Goal: Task Accomplishment & Management: Use online tool/utility

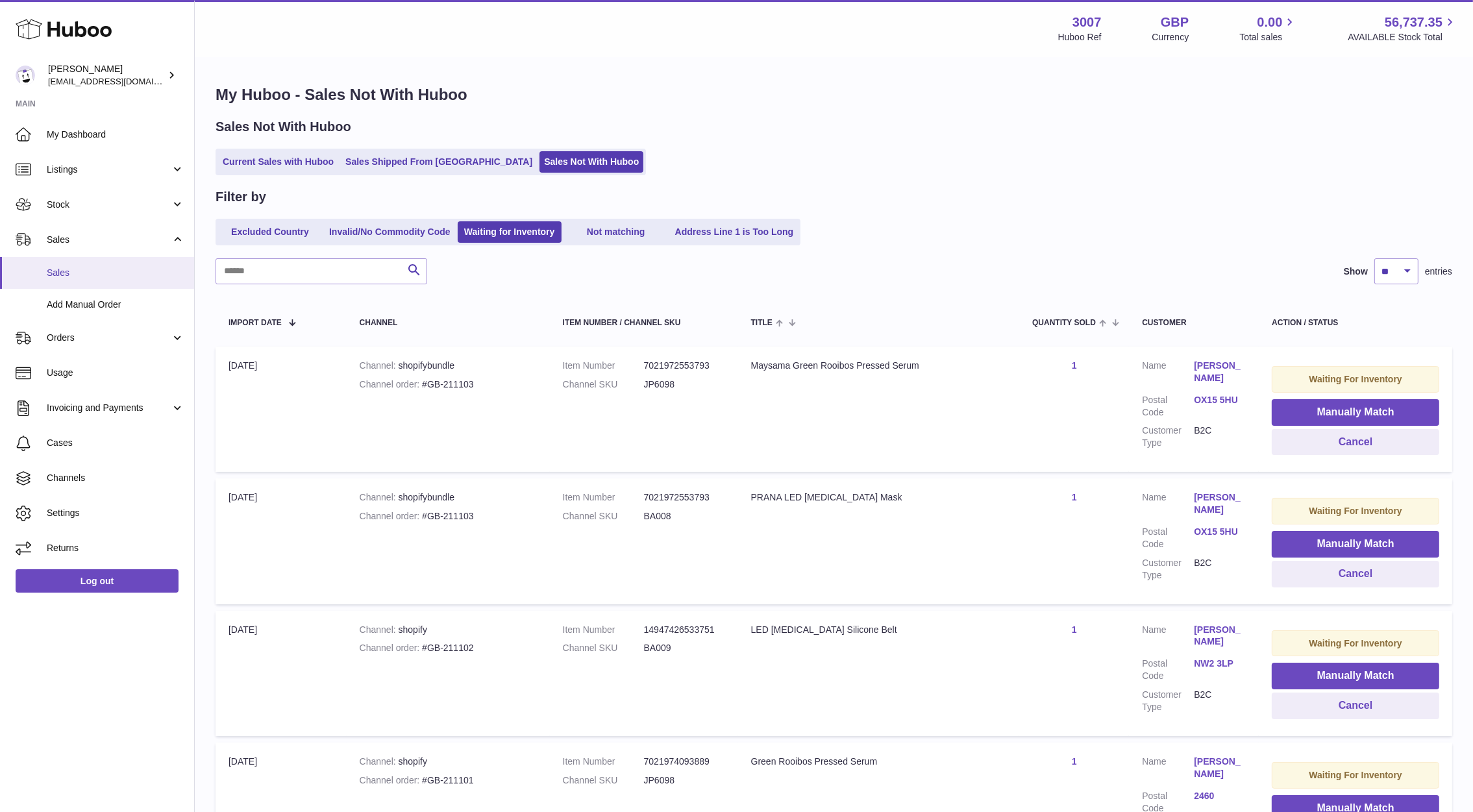
click at [79, 267] on span "Sales" at bounding box center [116, 273] width 138 height 12
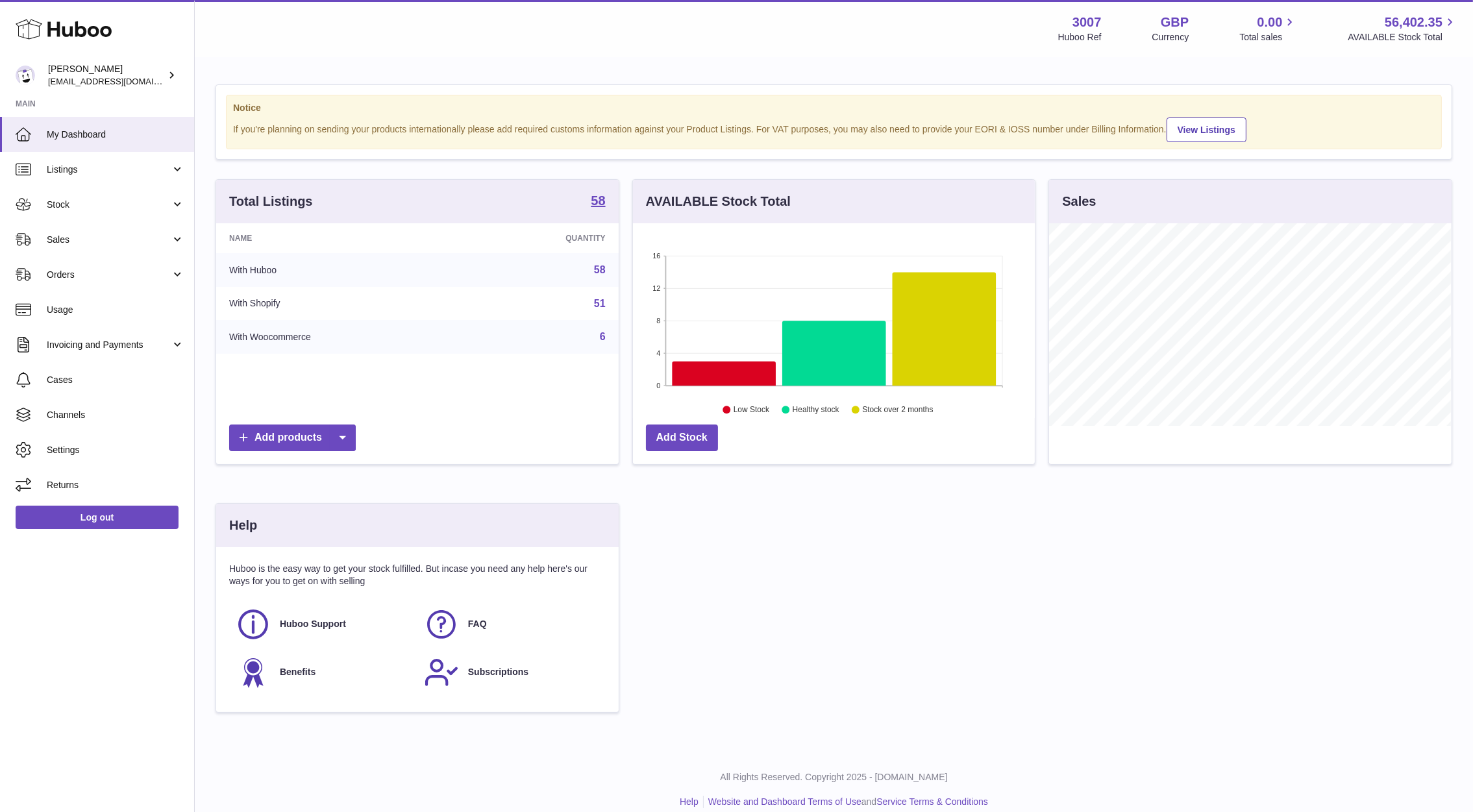
click at [79, 266] on link "Orders" at bounding box center [97, 274] width 194 height 35
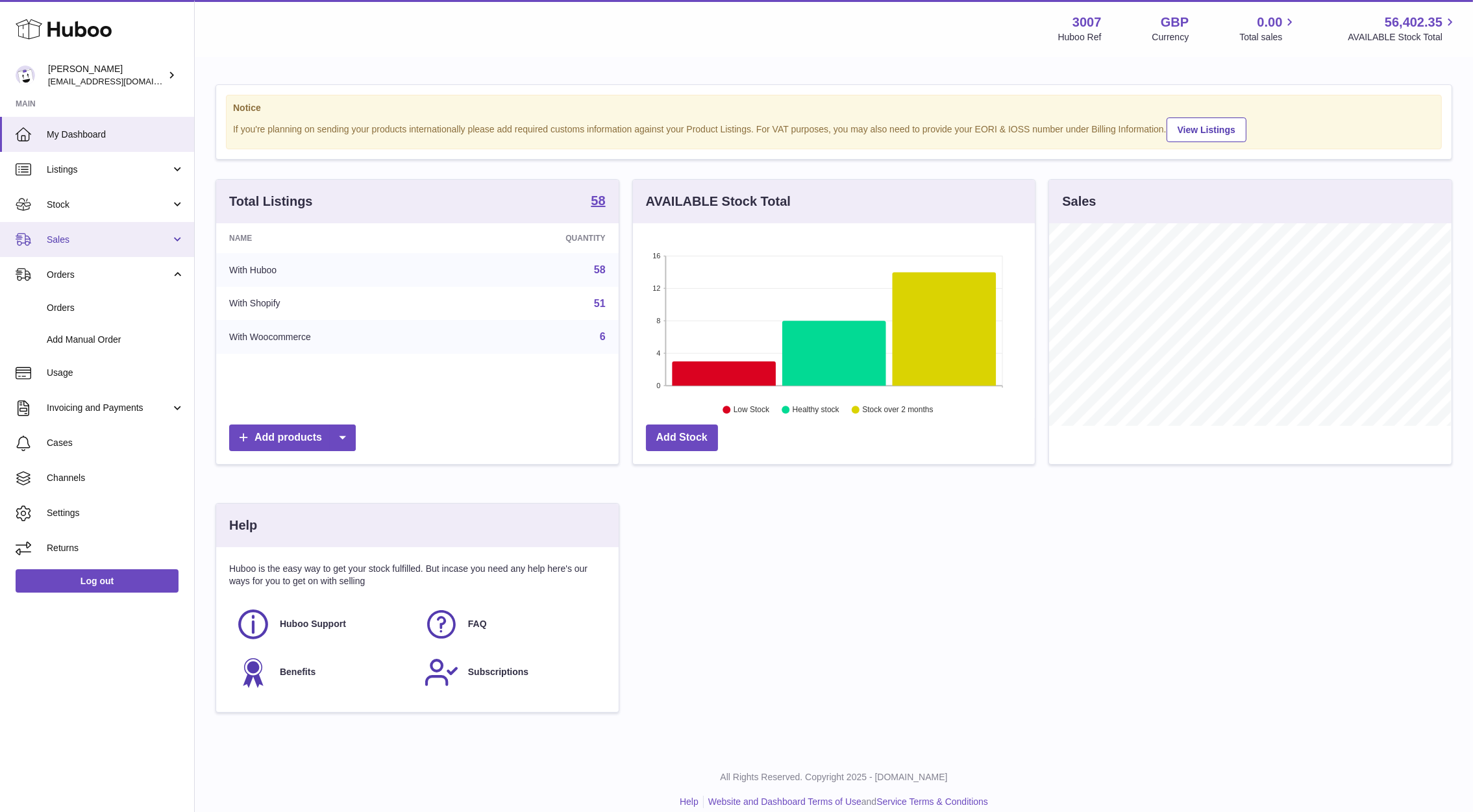
click at [67, 248] on link "Sales" at bounding box center [97, 239] width 194 height 35
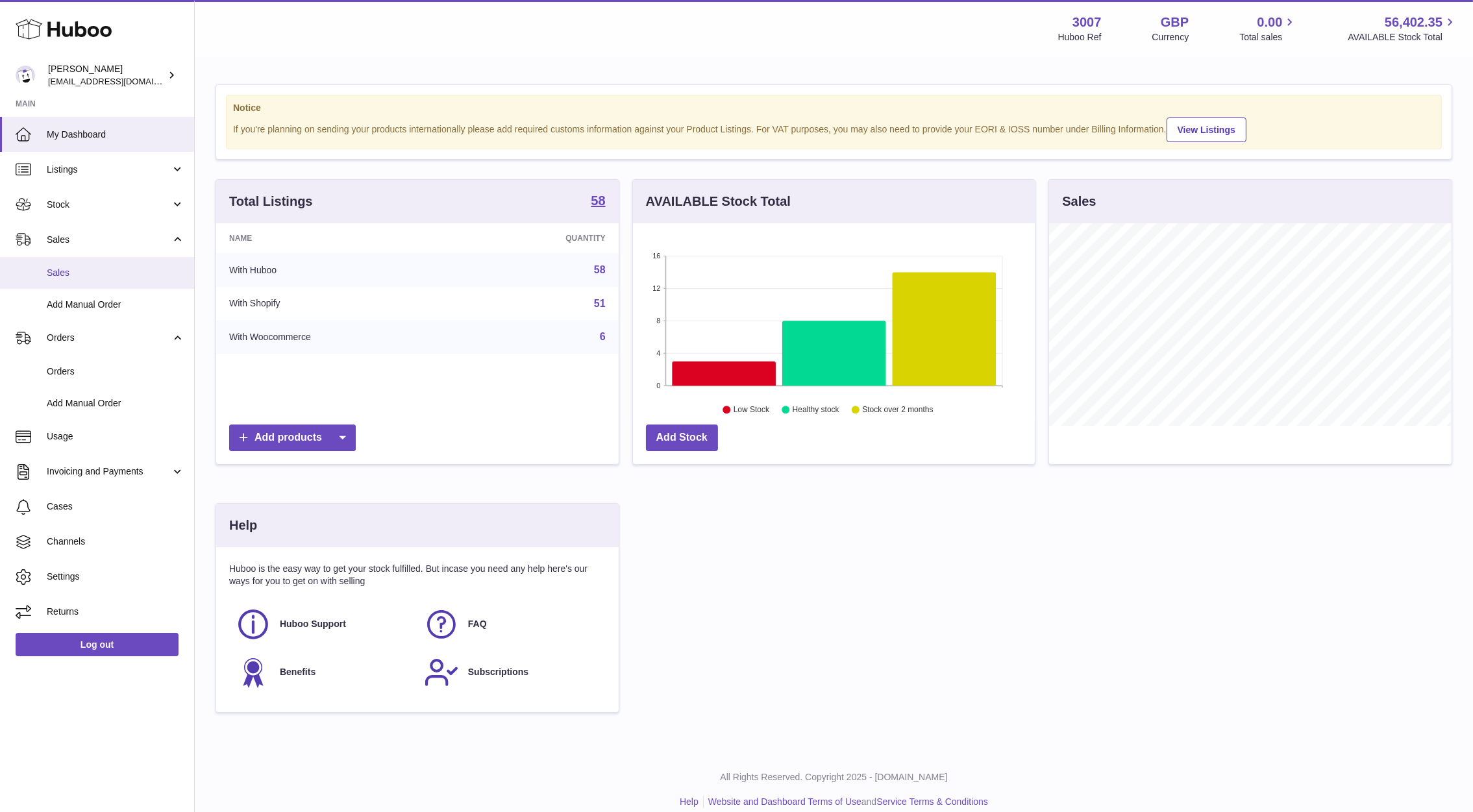
click at [76, 274] on span "Sales" at bounding box center [116, 273] width 138 height 12
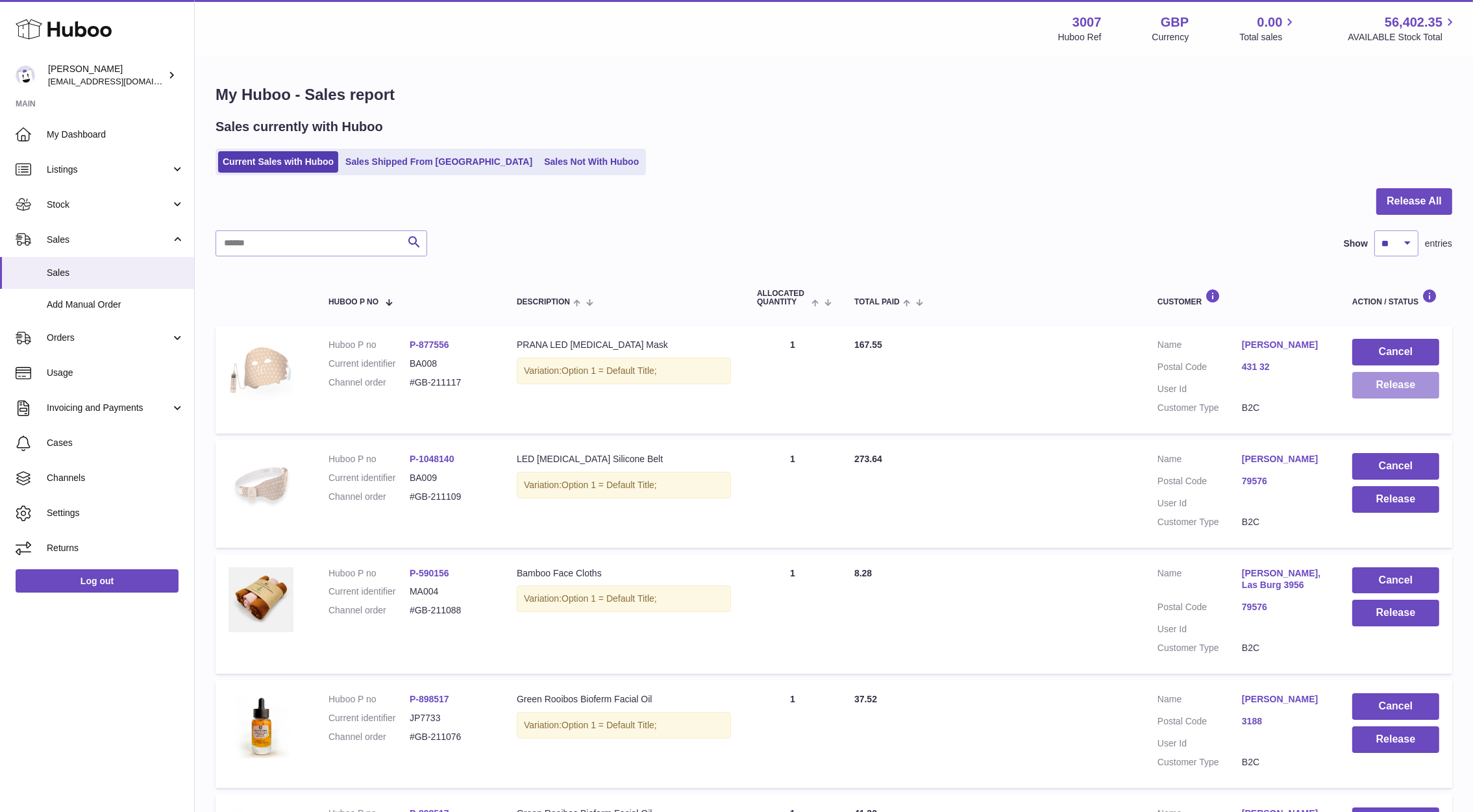
click at [1385, 387] on button "Release" at bounding box center [1396, 385] width 87 height 27
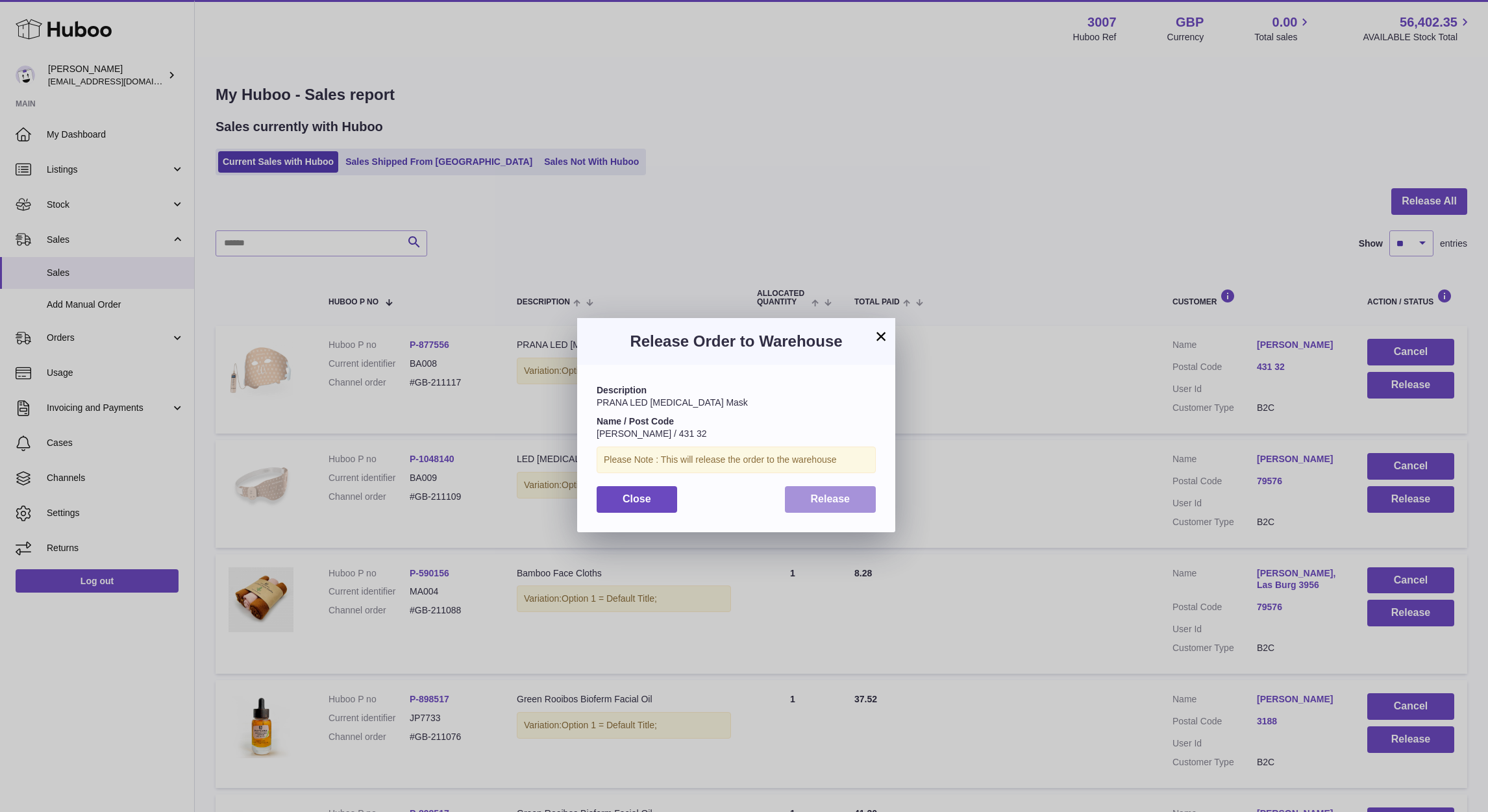
click at [852, 495] on button "Release" at bounding box center [831, 500] width 92 height 27
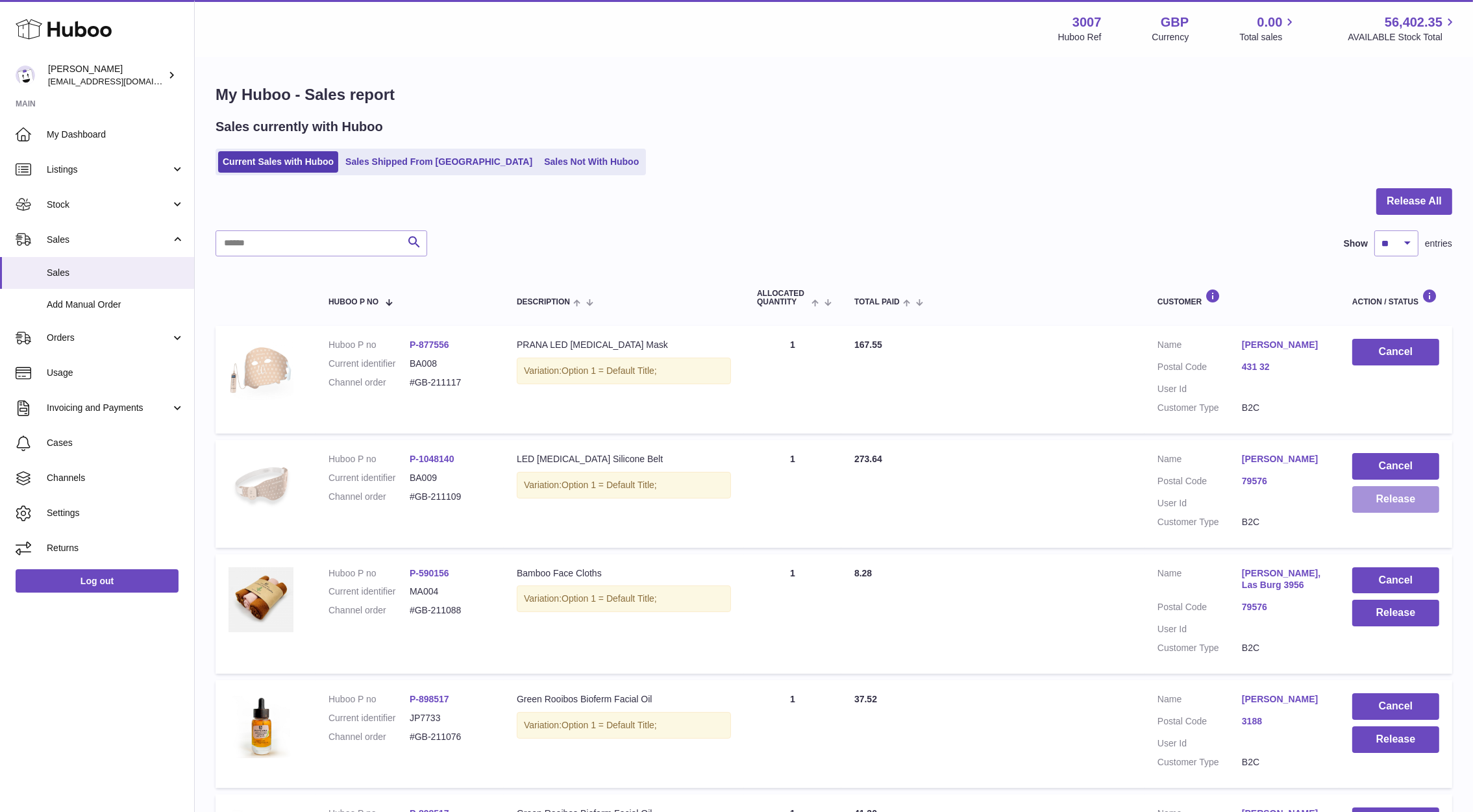
click at [1416, 500] on button "Release" at bounding box center [1396, 500] width 87 height 27
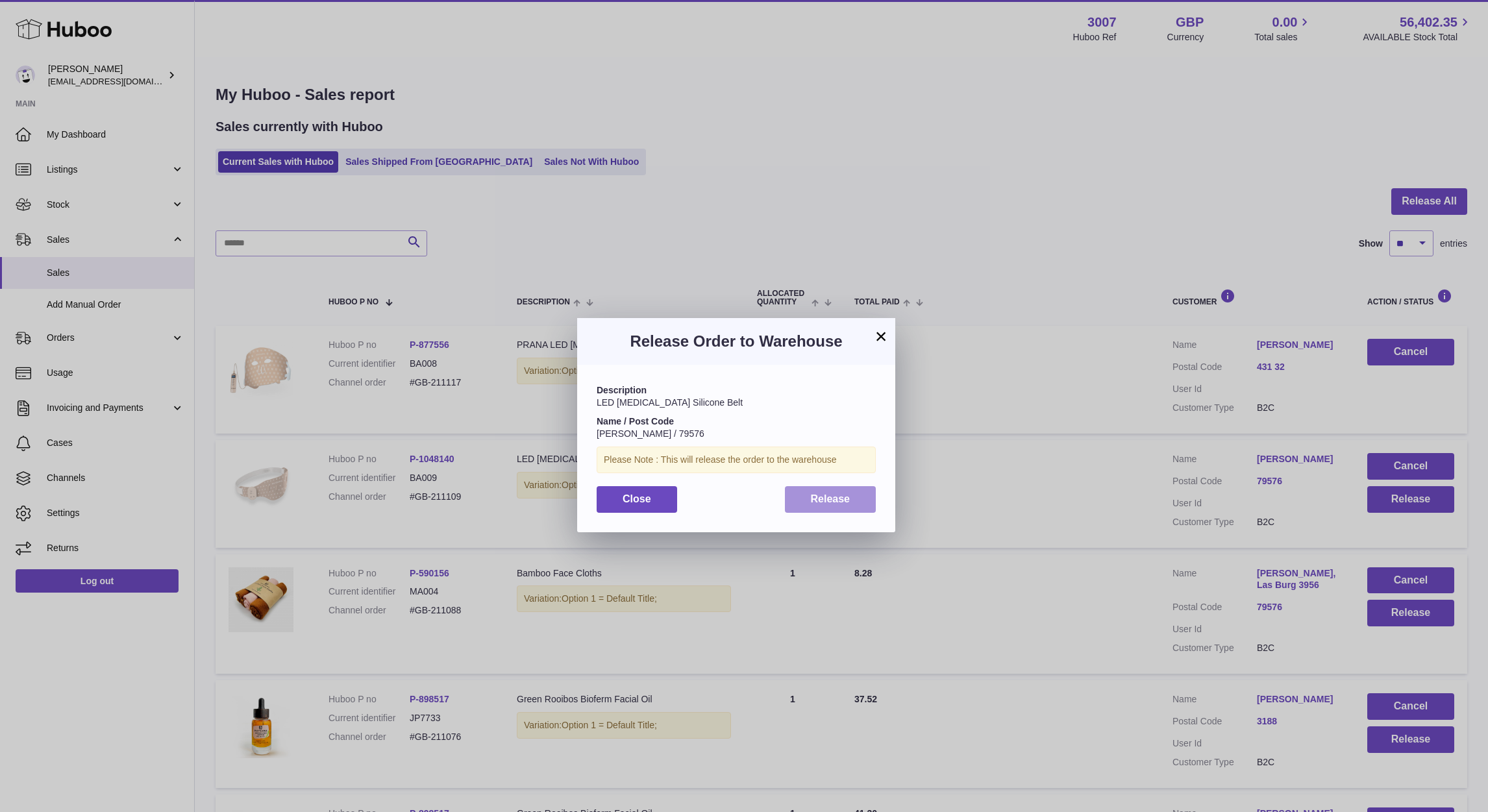
click at [852, 494] on button "Release" at bounding box center [831, 500] width 92 height 27
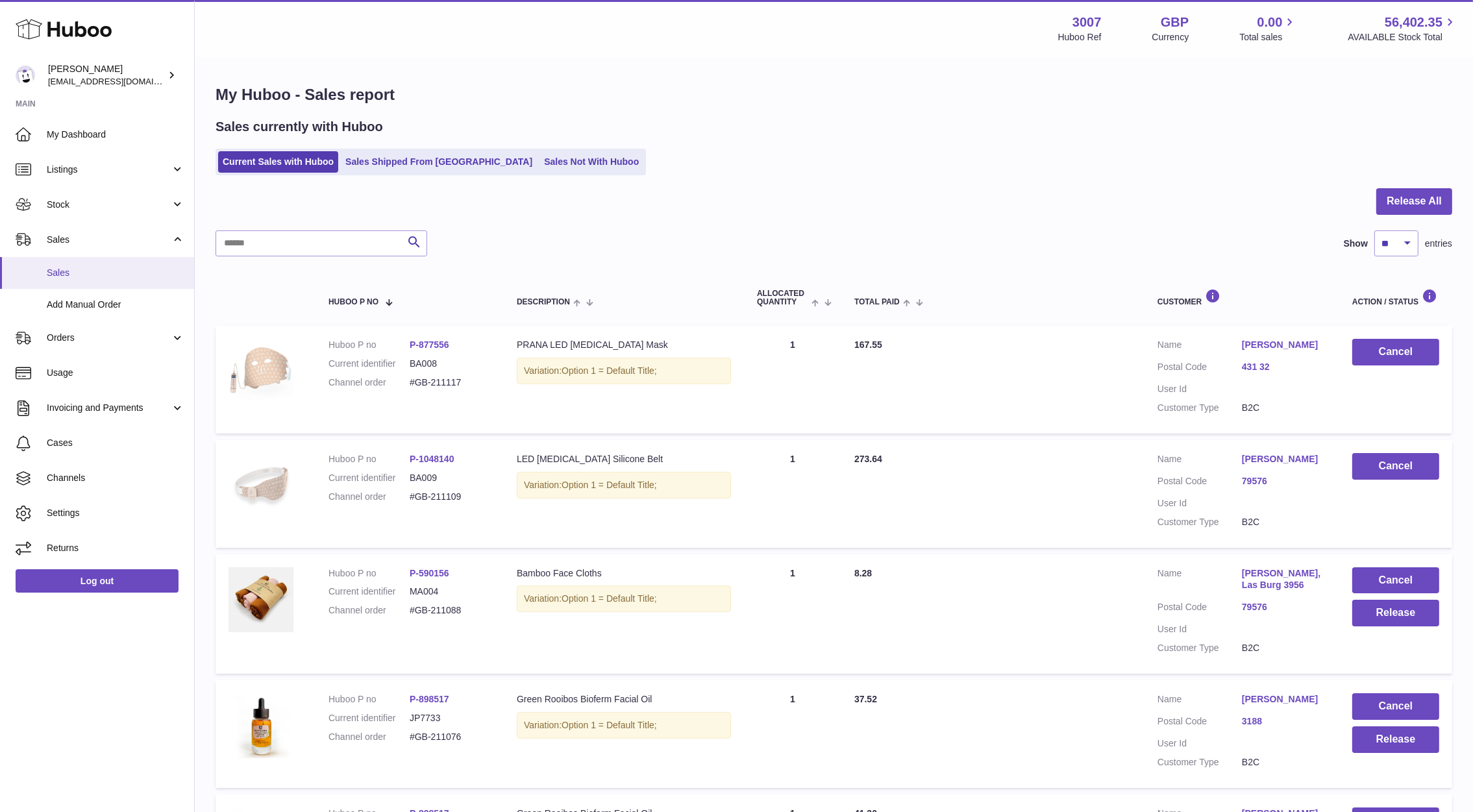
click at [49, 280] on link "Sales" at bounding box center [97, 273] width 194 height 32
